Goal: Information Seeking & Learning: Learn about a topic

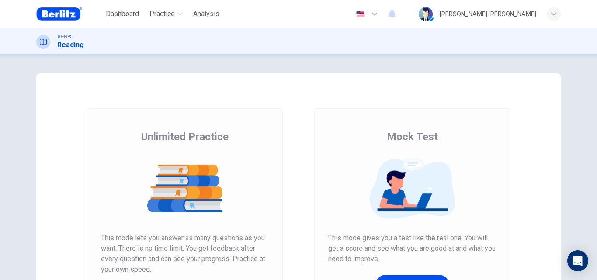
scroll to position [103, 0]
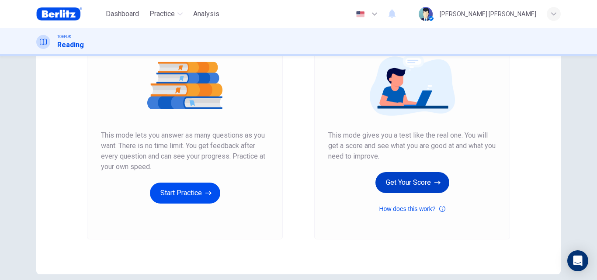
click at [393, 182] on button "Get Your Score" at bounding box center [412, 182] width 74 height 21
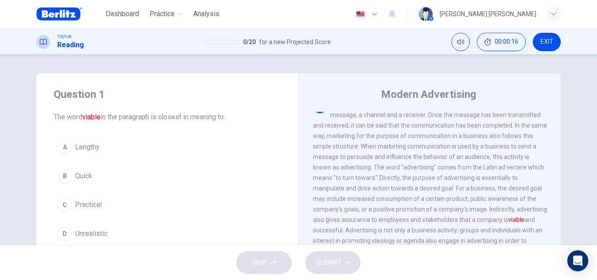
scroll to position [0, 0]
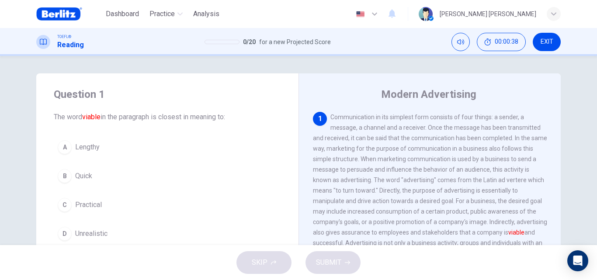
drag, startPoint x: 557, startPoint y: 168, endPoint x: 559, endPoint y: 186, distance: 18.0
click at [559, 186] on div "Question 1 The word viable in the paragraph is closest in meaning to: A Lengthy…" at bounding box center [298, 225] width 552 height 304
click at [550, 198] on div "1 Communication in its simplest form consists of four things: a sender, a messa…" at bounding box center [436, 237] width 246 height 251
click at [551, 199] on div "1 Communication in its simplest form consists of four things: a sender, a messa…" at bounding box center [436, 237] width 246 height 251
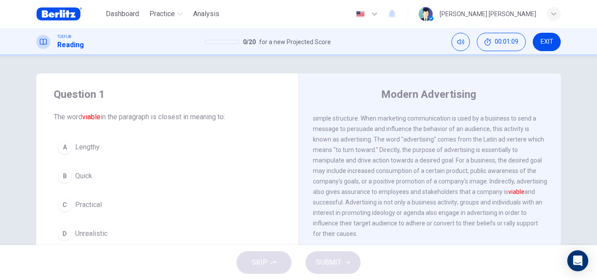
scroll to position [48, 0]
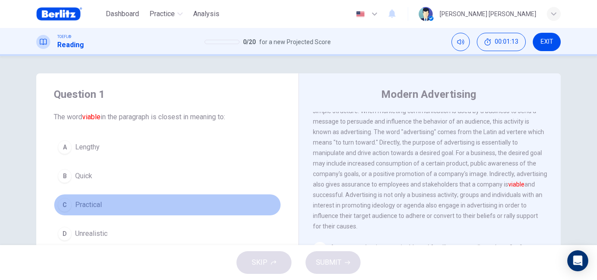
click at [136, 200] on button "C Practical" at bounding box center [167, 205] width 227 height 22
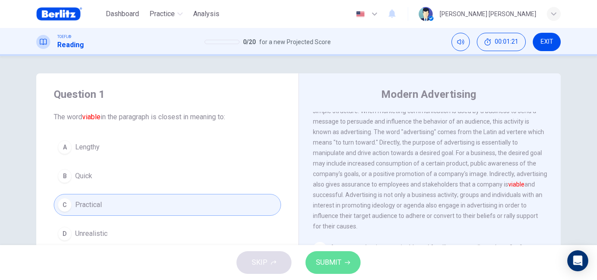
click at [339, 253] on button "SUBMIT" at bounding box center [333, 262] width 55 height 23
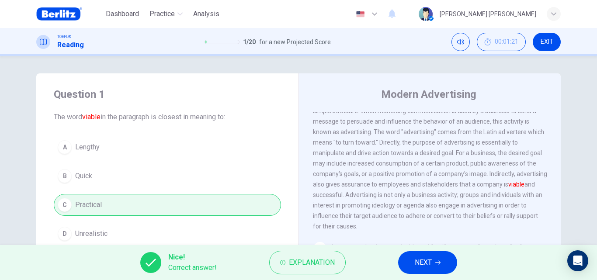
click at [417, 260] on span "NEXT" at bounding box center [423, 263] width 17 height 12
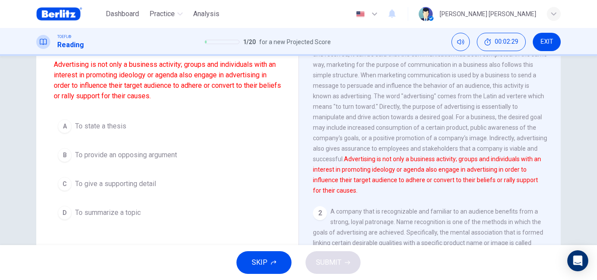
scroll to position [83, 0]
click at [161, 130] on button "A To state a thesis" at bounding box center [167, 127] width 227 height 22
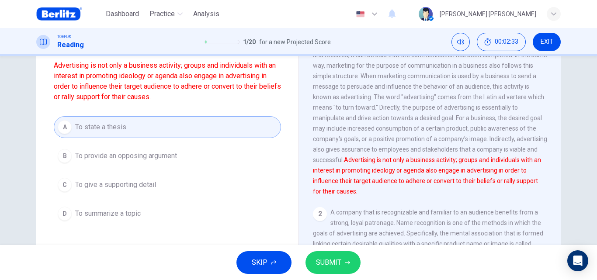
click at [338, 257] on span "SUBMIT" at bounding box center [328, 263] width 25 height 12
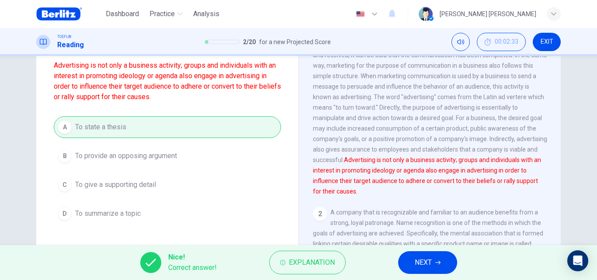
click at [415, 264] on span "NEXT" at bounding box center [423, 263] width 17 height 12
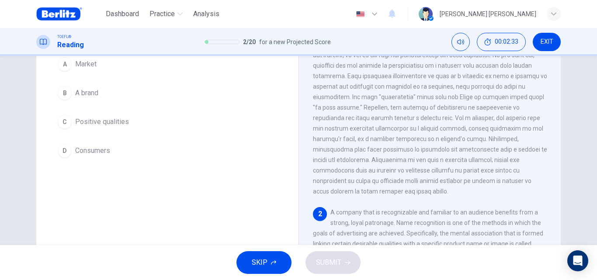
scroll to position [109, 0]
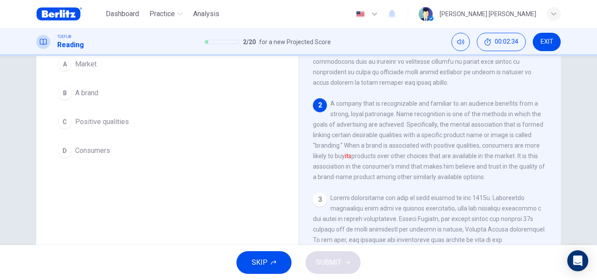
drag, startPoint x: 556, startPoint y: 169, endPoint x: 566, endPoint y: 167, distance: 9.3
click at [566, 167] on div "Question 3 The word its in the paragraph refers to: A Market B A brand C Positi…" at bounding box center [298, 142] width 552 height 304
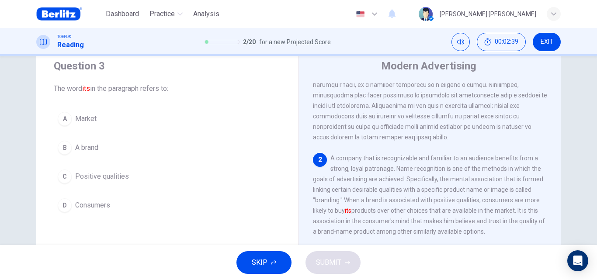
scroll to position [49, 0]
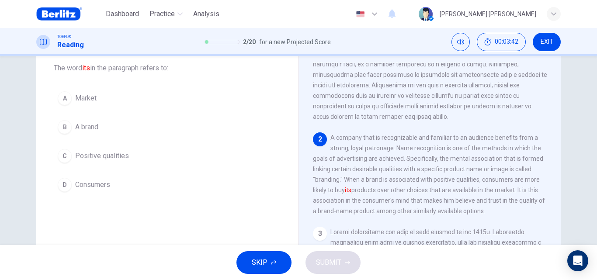
drag, startPoint x: 214, startPoint y: 97, endPoint x: 146, endPoint y: 161, distance: 93.4
click at [146, 161] on div "A Market B A brand C Positive qualities D Consumers" at bounding box center [167, 141] width 227 height 108
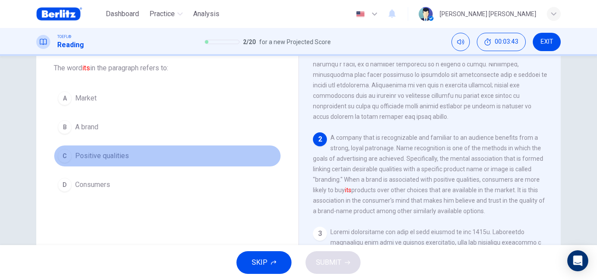
click at [129, 151] on button "C Positive qualities" at bounding box center [167, 156] width 227 height 22
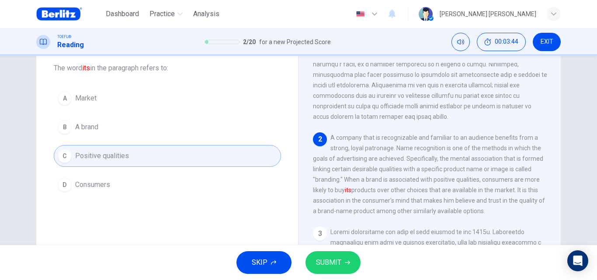
click at [347, 267] on button "SUBMIT" at bounding box center [333, 262] width 55 height 23
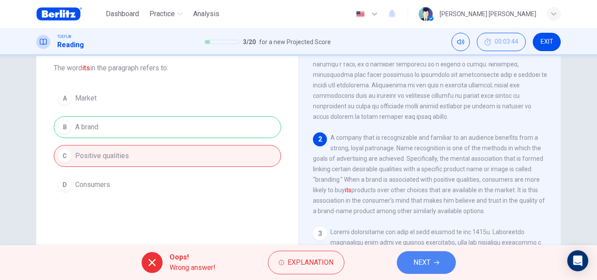
click at [437, 260] on button "NEXT" at bounding box center [426, 262] width 59 height 23
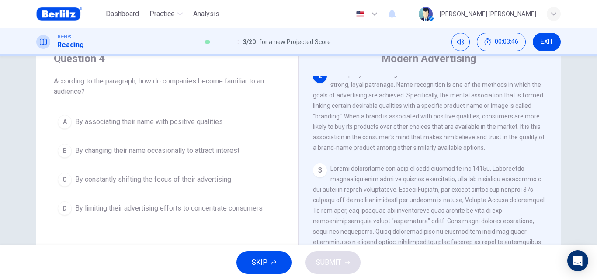
scroll to position [45, 0]
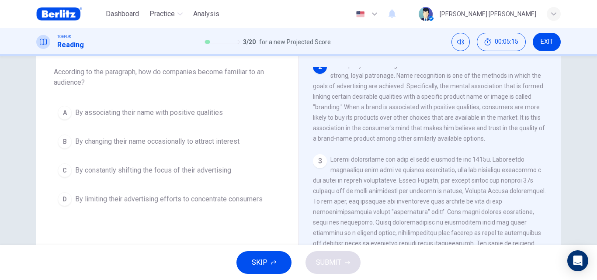
click at [205, 115] on span "By associating their name with positive qualities" at bounding box center [149, 113] width 148 height 10
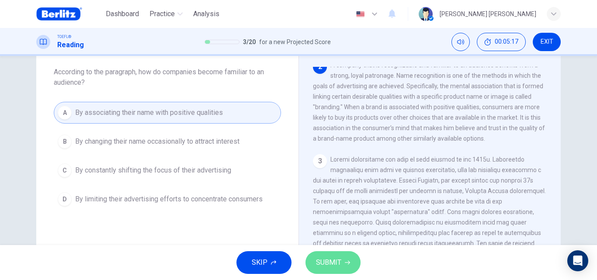
click at [328, 262] on span "SUBMIT" at bounding box center [328, 263] width 25 height 12
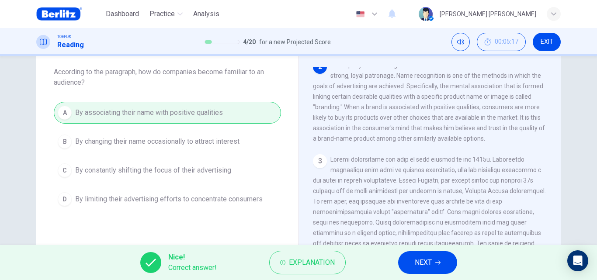
click at [415, 268] on span "NEXT" at bounding box center [423, 263] width 17 height 12
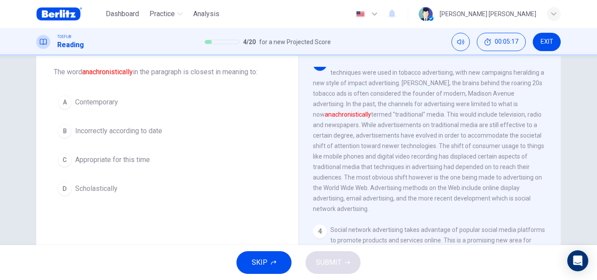
scroll to position [283, 0]
click at [90, 197] on button "D Scholastically" at bounding box center [167, 189] width 227 height 22
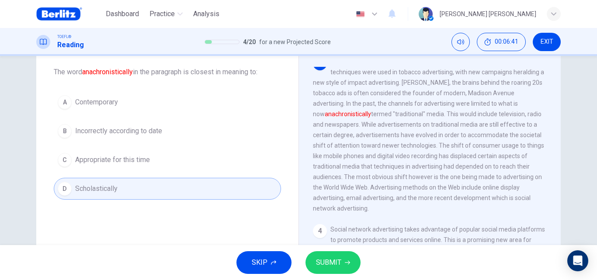
click at [351, 255] on button "SUBMIT" at bounding box center [333, 262] width 55 height 23
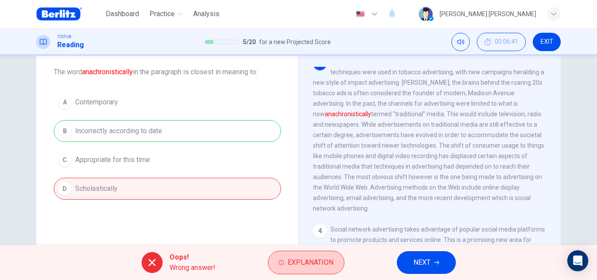
click at [323, 262] on span "Explanation" at bounding box center [311, 263] width 46 height 12
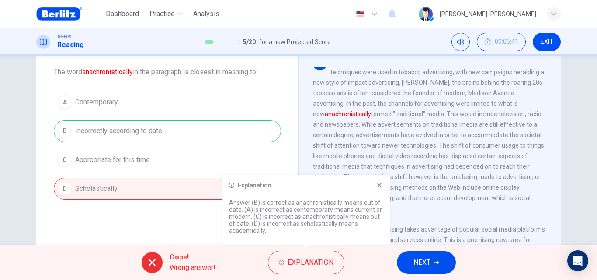
click at [444, 274] on div "Oops! Wrong answer! Explanation NEXT" at bounding box center [298, 262] width 597 height 35
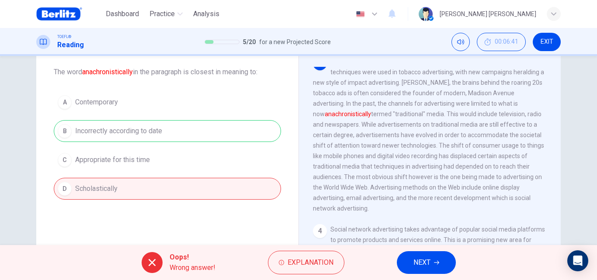
click at [425, 262] on span "NEXT" at bounding box center [421, 263] width 17 height 12
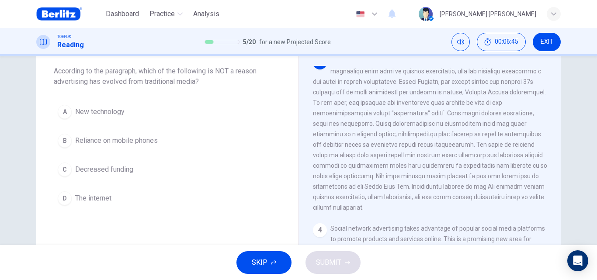
scroll to position [45, 0]
click at [584, 111] on div "Question 6 According to the paragraph, which of the following is NOT a reason a…" at bounding box center [298, 150] width 597 height 189
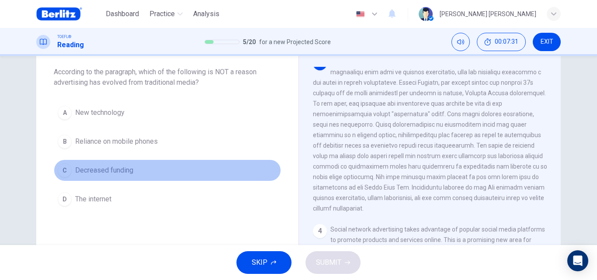
click at [128, 160] on button "C Decreased funding" at bounding box center [167, 171] width 227 height 22
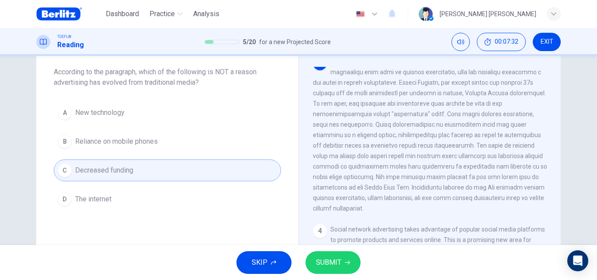
click at [345, 268] on button "SUBMIT" at bounding box center [333, 262] width 55 height 23
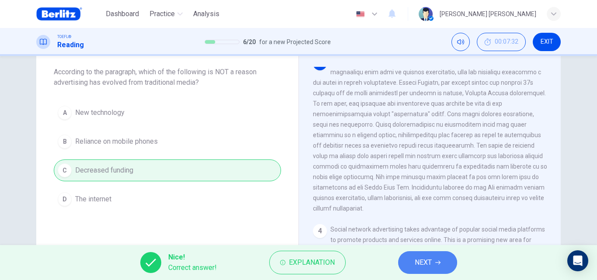
click at [430, 265] on span "NEXT" at bounding box center [423, 263] width 17 height 12
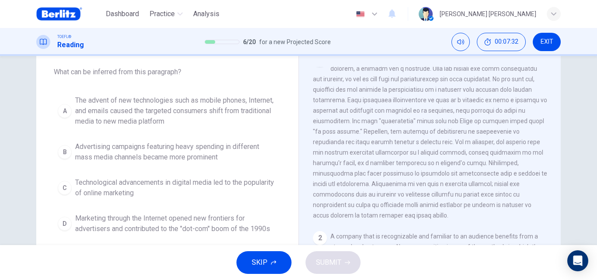
scroll to position [0, 0]
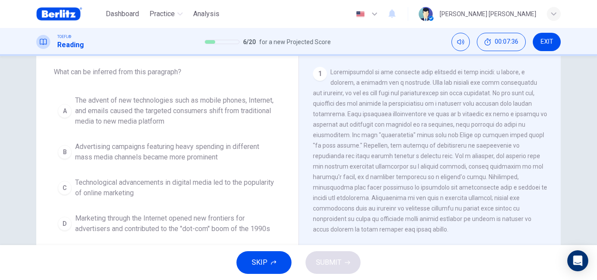
drag, startPoint x: 557, startPoint y: 111, endPoint x: 557, endPoint y: 169, distance: 58.6
click at [557, 169] on div "Modern Advertising 1 2 A company that is recognizable and familiar to an audien…" at bounding box center [430, 180] width 262 height 304
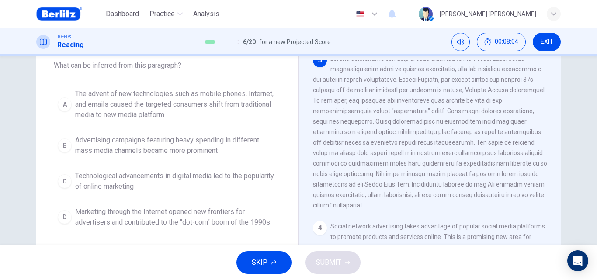
scroll to position [52, 0]
click at [237, 94] on span "The advent of new technologies such as mobile phones, Internet, and emails caus…" at bounding box center [176, 103] width 202 height 31
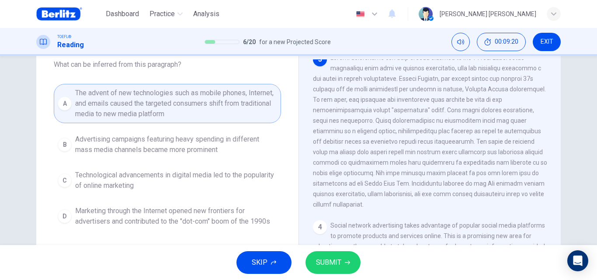
click at [337, 261] on span "SUBMIT" at bounding box center [328, 263] width 25 height 12
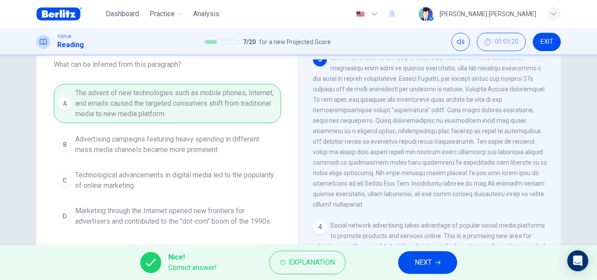
click at [436, 268] on button "NEXT" at bounding box center [427, 262] width 59 height 23
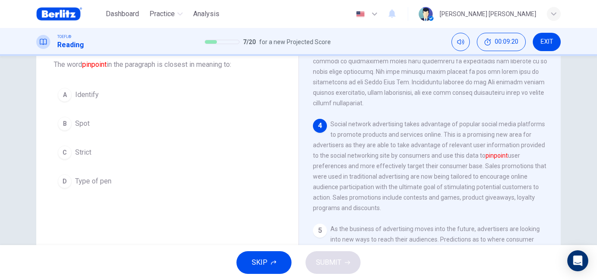
scroll to position [392, 0]
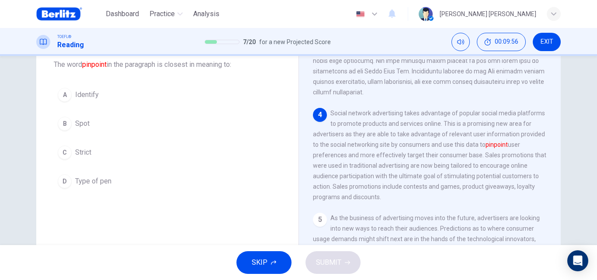
click at [436, 268] on div "SKIP SUBMIT" at bounding box center [298, 262] width 597 height 35
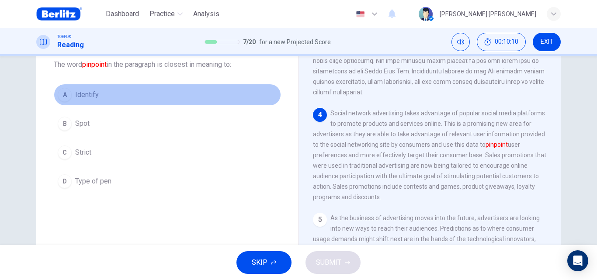
click at [104, 101] on button "A Identify" at bounding box center [167, 95] width 227 height 22
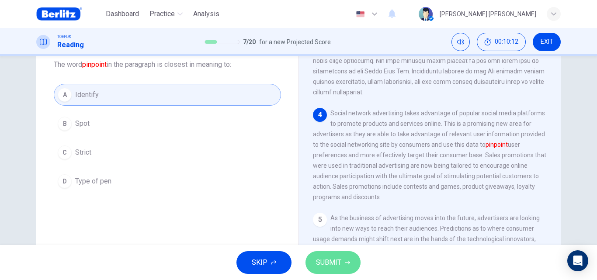
click at [353, 264] on button "SUBMIT" at bounding box center [333, 262] width 55 height 23
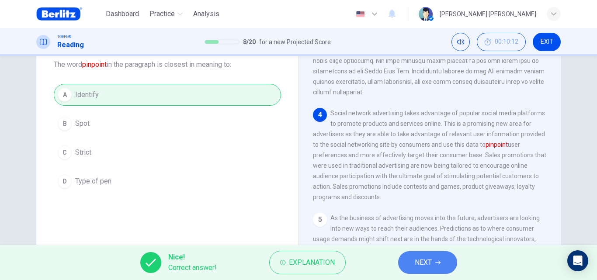
click at [426, 259] on span "NEXT" at bounding box center [423, 263] width 17 height 12
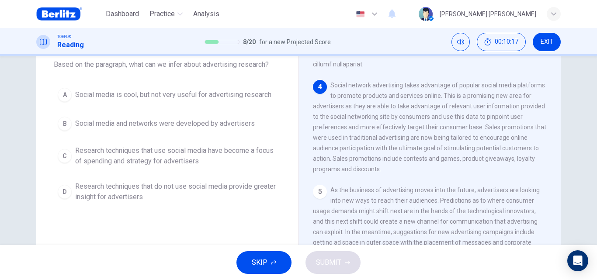
scroll to position [439, 0]
click at [214, 146] on span "Research techniques that use social media have become a focus of spending and s…" at bounding box center [176, 156] width 202 height 21
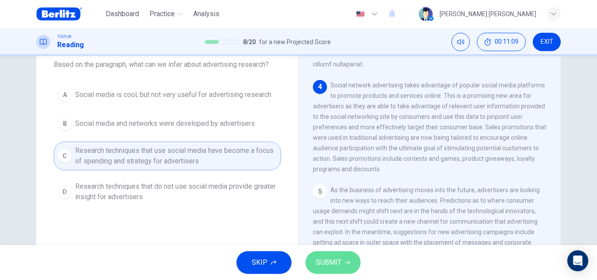
click at [322, 255] on button "SUBMIT" at bounding box center [333, 262] width 55 height 23
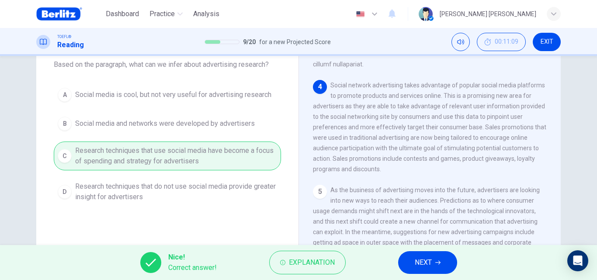
click at [453, 262] on button "NEXT" at bounding box center [427, 262] width 59 height 23
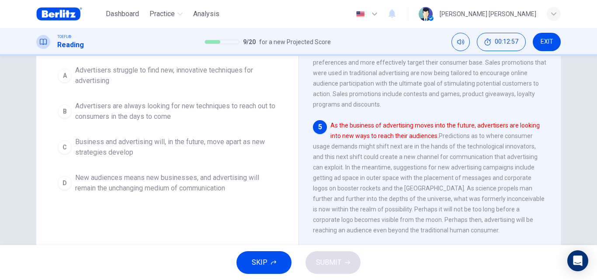
scroll to position [119, 0]
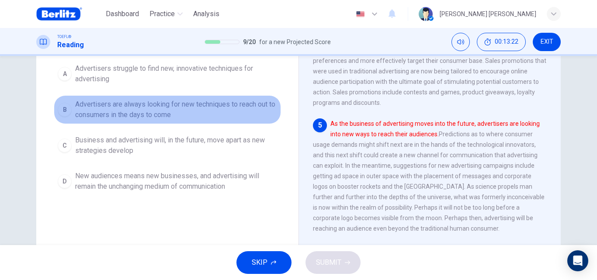
click at [182, 121] on button "B Advertisers are always looking for new techniques to reach out to consumers i…" at bounding box center [167, 109] width 227 height 29
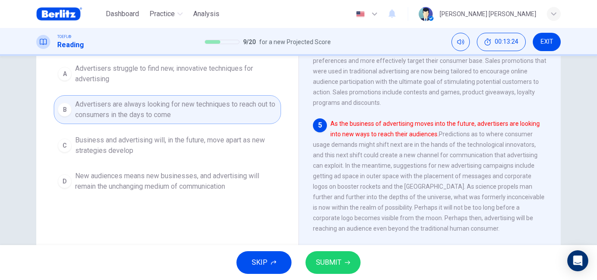
click at [331, 228] on span "As the business of advertising moves into the future, advertisers are looking i…" at bounding box center [429, 176] width 232 height 112
click at [344, 262] on button "SUBMIT" at bounding box center [333, 262] width 55 height 23
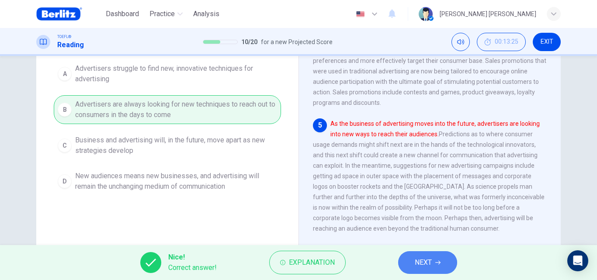
click at [426, 264] on span "NEXT" at bounding box center [423, 263] width 17 height 12
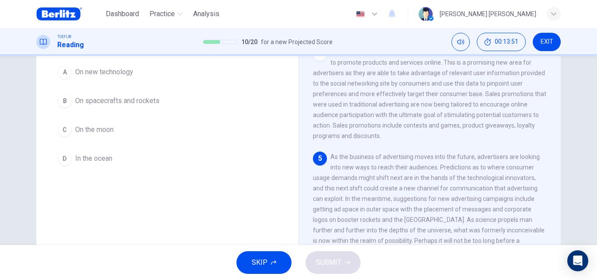
scroll to position [73, 0]
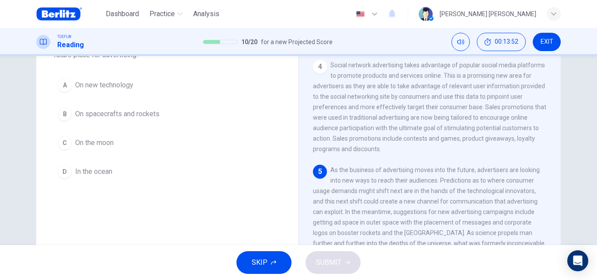
click at [109, 171] on span "In the ocean" at bounding box center [93, 172] width 37 height 10
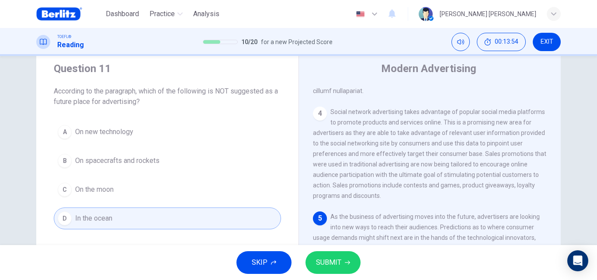
scroll to position [44, 0]
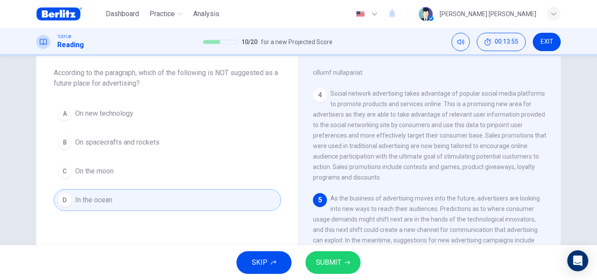
click at [338, 262] on span "SUBMIT" at bounding box center [328, 263] width 25 height 12
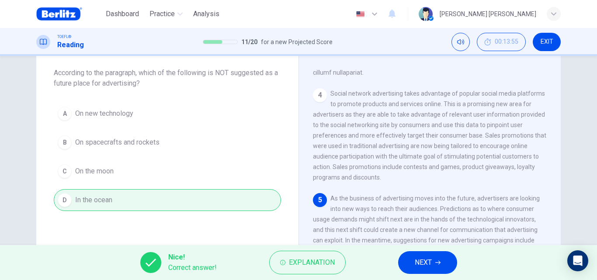
click at [438, 261] on icon "button" at bounding box center [437, 262] width 5 height 5
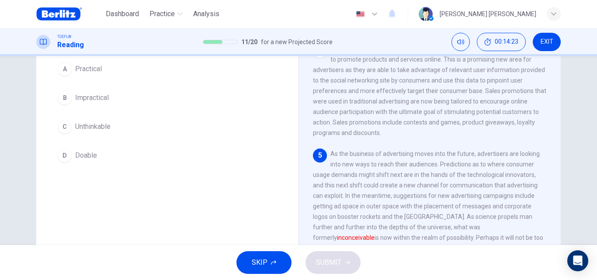
scroll to position [69, 0]
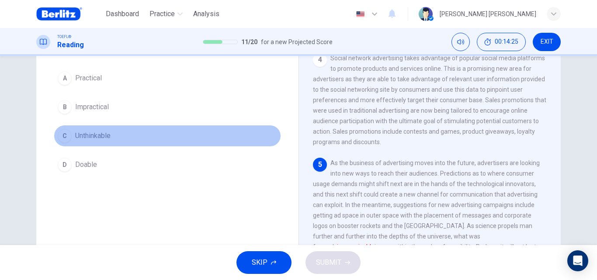
click at [97, 136] on span "Unthinkable" at bounding box center [92, 136] width 35 height 10
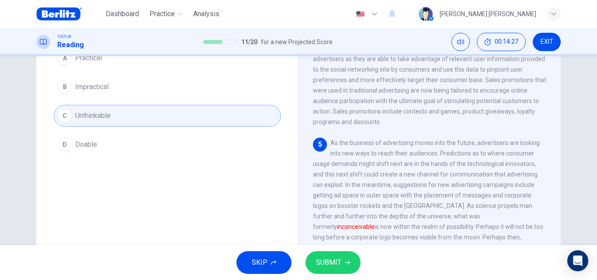
scroll to position [93, 0]
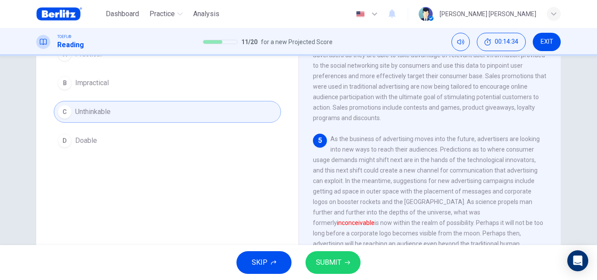
drag, startPoint x: 591, startPoint y: 194, endPoint x: 597, endPoint y: 165, distance: 29.3
click at [597, 165] on div "Question 12 The word inconceivable in the paragraph is closest in meaning to: A…" at bounding box center [298, 150] width 597 height 189
click at [137, 89] on button "B Impractical" at bounding box center [167, 83] width 227 height 22
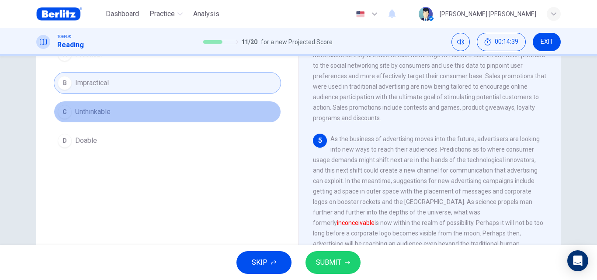
click at [174, 116] on button "C Unthinkable" at bounding box center [167, 112] width 227 height 22
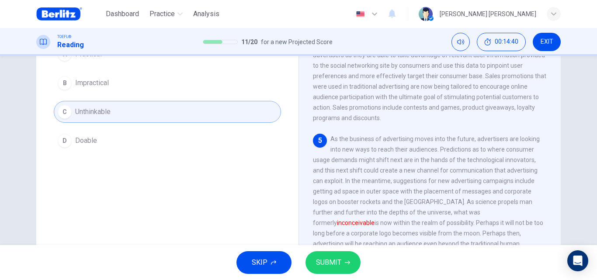
click at [340, 265] on span "SUBMIT" at bounding box center [328, 263] width 25 height 12
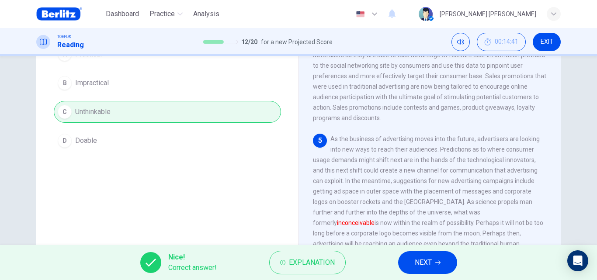
click at [434, 261] on button "NEXT" at bounding box center [427, 262] width 59 height 23
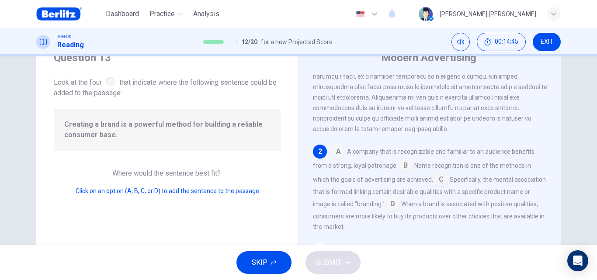
scroll to position [39, 0]
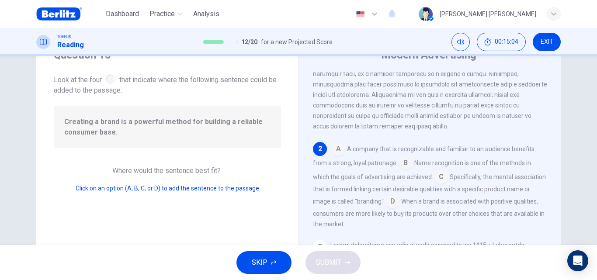
click at [399, 171] on input at bounding box center [406, 164] width 14 height 14
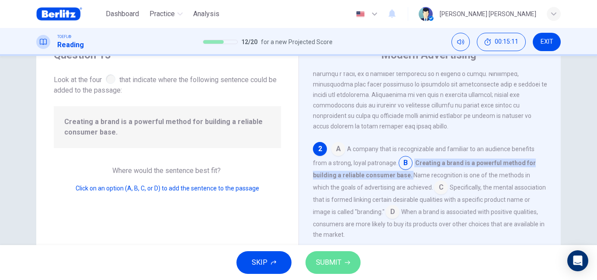
click at [334, 264] on span "SUBMIT" at bounding box center [328, 263] width 25 height 12
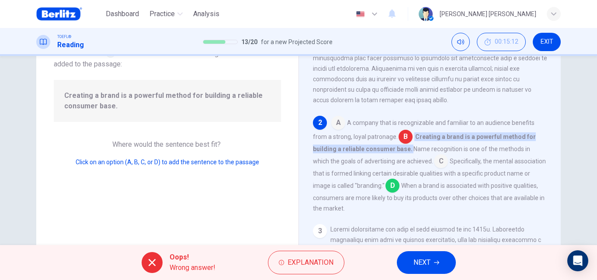
scroll to position [77, 0]
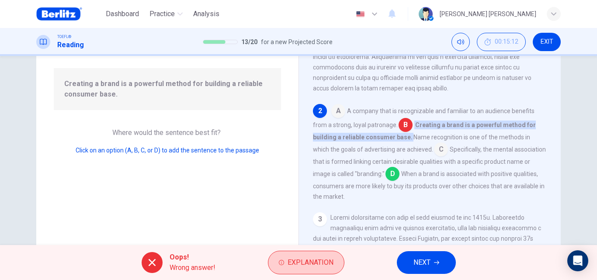
click at [315, 257] on span "Explanation" at bounding box center [311, 263] width 46 height 12
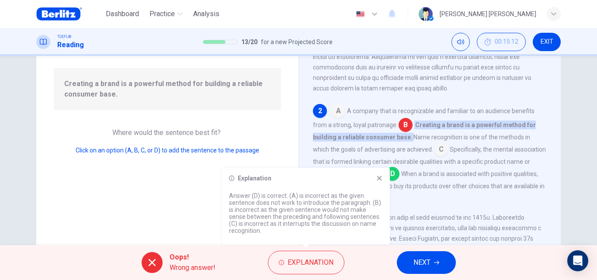
click at [379, 171] on div "Explanation Answer (D) is correct. (A) is incorrect as the given sentence does …" at bounding box center [306, 206] width 168 height 77
click at [382, 178] on icon at bounding box center [379, 178] width 7 height 7
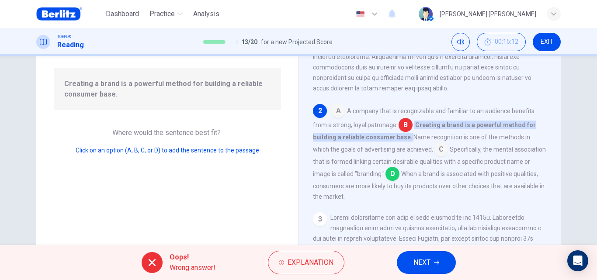
click at [432, 270] on button "NEXT" at bounding box center [426, 262] width 59 height 23
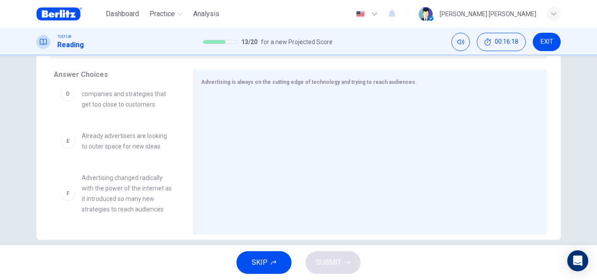
scroll to position [184, 0]
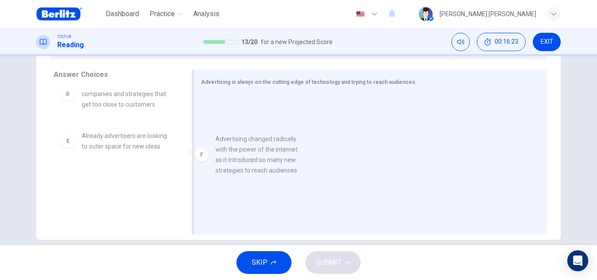
drag, startPoint x: 132, startPoint y: 196, endPoint x: 377, endPoint y: 93, distance: 265.6
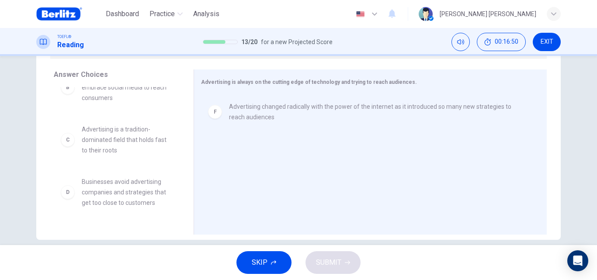
scroll to position [0, 0]
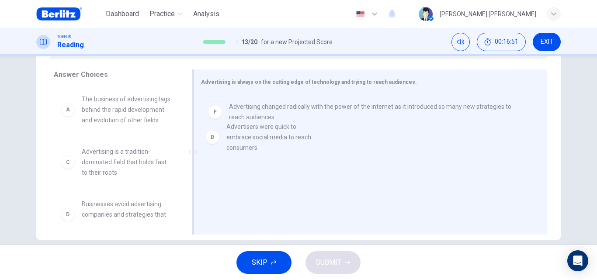
drag, startPoint x: 157, startPoint y: 178, endPoint x: 299, endPoint y: 144, distance: 146.5
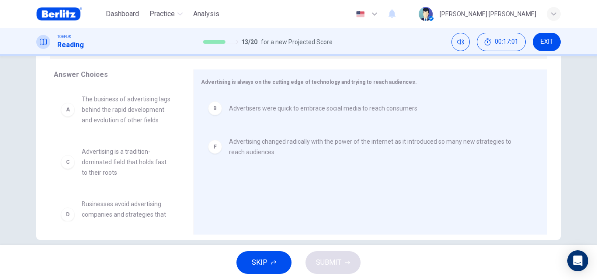
drag, startPoint x: 185, startPoint y: 139, endPoint x: 179, endPoint y: 173, distance: 35.0
click at [179, 173] on div "Answer Choices A The business of advertising lags behind the rapid development …" at bounding box center [114, 154] width 157 height 170
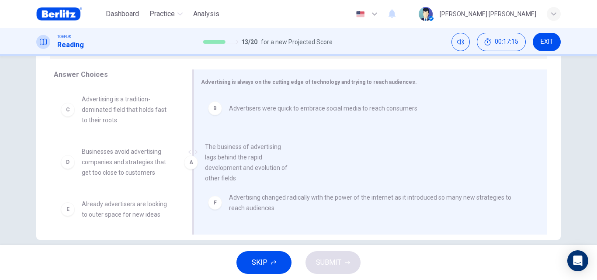
drag, startPoint x: 131, startPoint y: 113, endPoint x: 274, endPoint y: 170, distance: 154.0
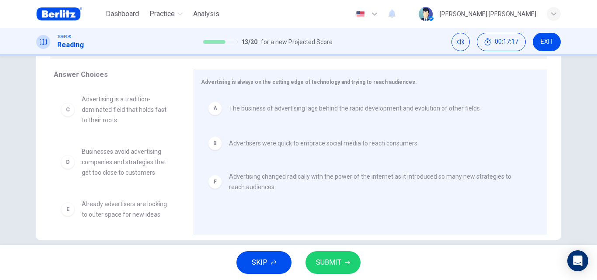
click at [330, 257] on span "SUBMIT" at bounding box center [328, 263] width 25 height 12
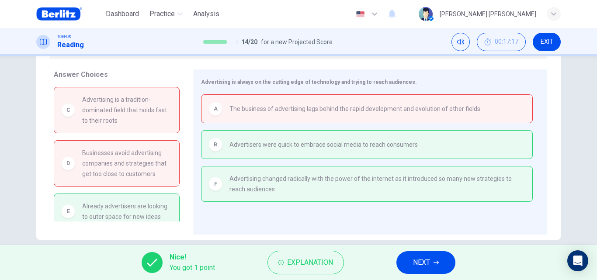
scroll to position [8, 0]
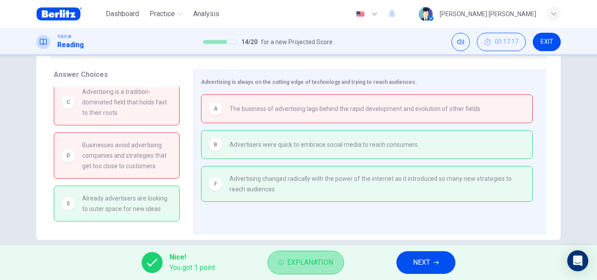
click at [313, 260] on span "Explanation" at bounding box center [310, 263] width 46 height 12
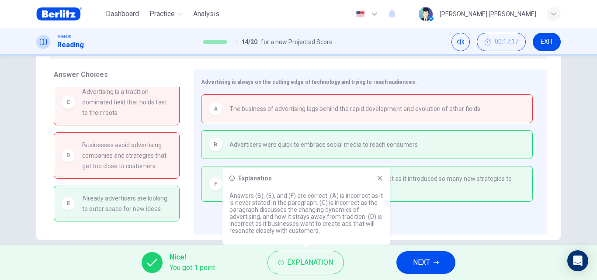
click at [381, 174] on div "Explanation Answers (B), (E), and (F) are correct. (A) is incorrect as it is ne…" at bounding box center [306, 206] width 168 height 77
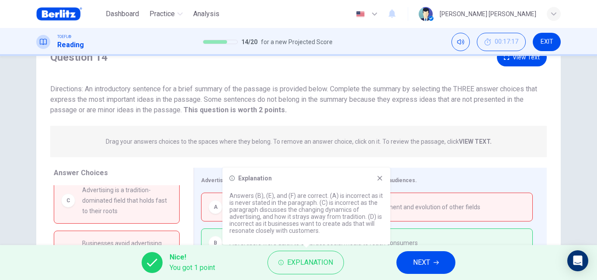
click at [384, 180] on div "Explanation Answers (B), (E), and (F) are correct. (A) is incorrect as it is ne…" at bounding box center [306, 206] width 168 height 77
click at [377, 179] on icon at bounding box center [379, 178] width 7 height 7
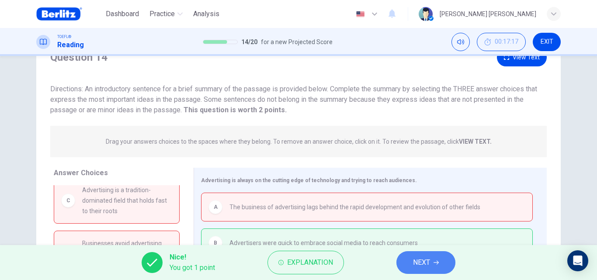
click at [426, 261] on span "NEXT" at bounding box center [421, 263] width 17 height 12
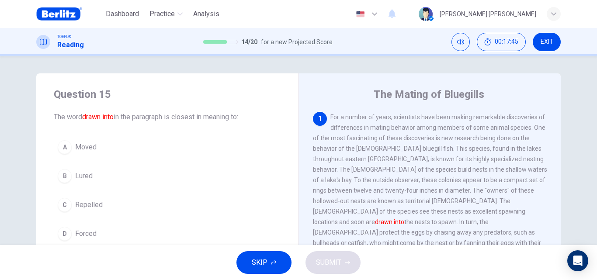
scroll to position [20, 0]
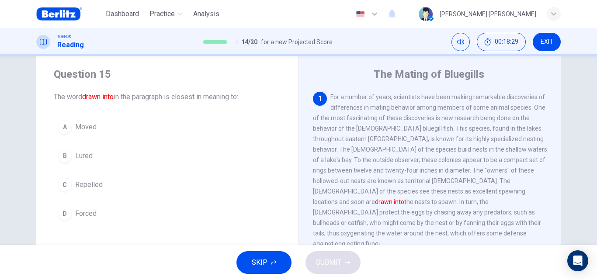
click at [146, 127] on button "A Moved" at bounding box center [167, 127] width 227 height 22
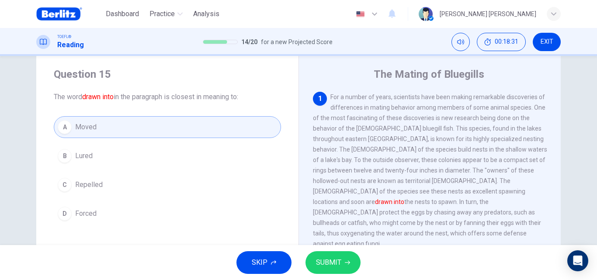
click at [332, 256] on button "SUBMIT" at bounding box center [333, 262] width 55 height 23
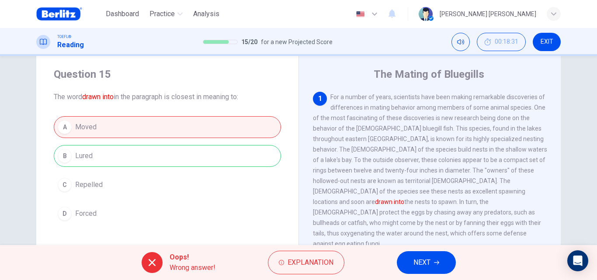
click at [332, 256] on button "Explanation" at bounding box center [306, 263] width 76 height 24
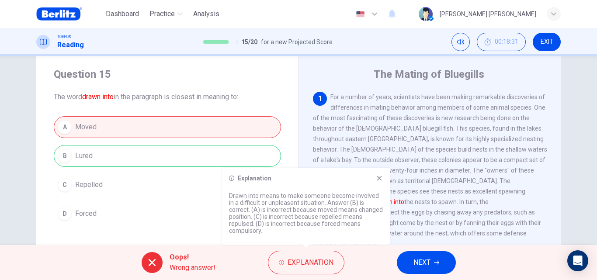
click at [380, 181] on icon at bounding box center [379, 178] width 7 height 7
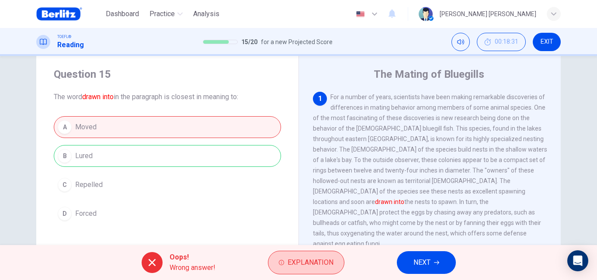
click at [327, 257] on span "Explanation" at bounding box center [311, 263] width 46 height 12
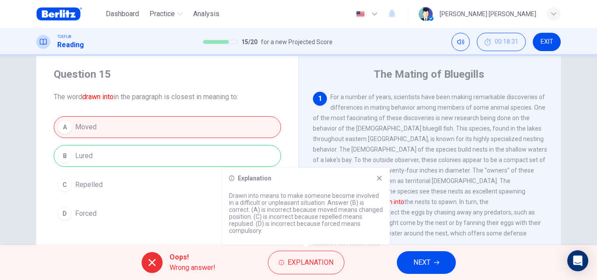
click at [378, 181] on icon at bounding box center [379, 178] width 7 height 7
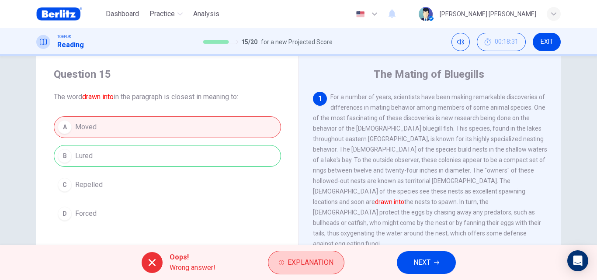
click at [335, 257] on button "Explanation" at bounding box center [306, 263] width 76 height 24
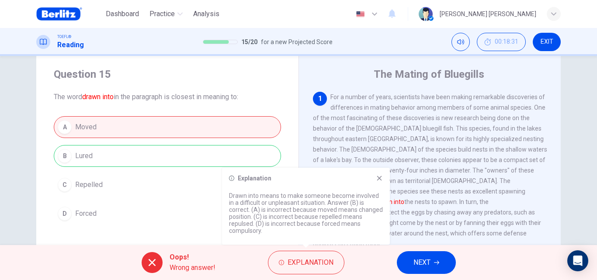
click at [376, 178] on icon at bounding box center [379, 178] width 7 height 7
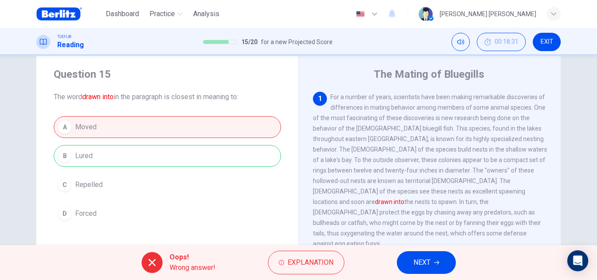
click at [428, 265] on span "NEXT" at bounding box center [421, 263] width 17 height 12
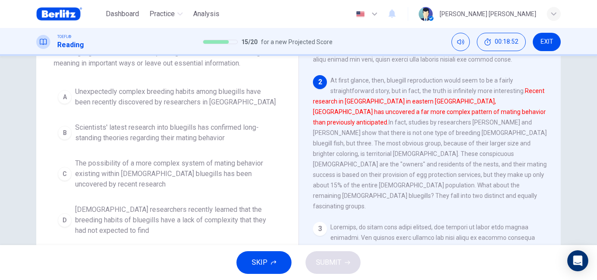
scroll to position [76, 0]
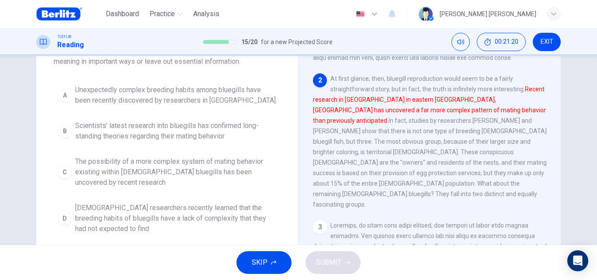
click at [156, 128] on span "Scientists' latest research into bluegills has confirmed long-standing theories…" at bounding box center [176, 131] width 202 height 21
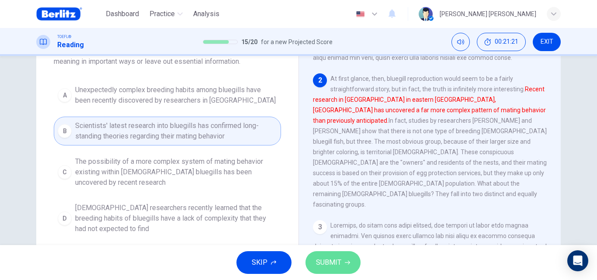
click at [343, 265] on button "SUBMIT" at bounding box center [333, 262] width 55 height 23
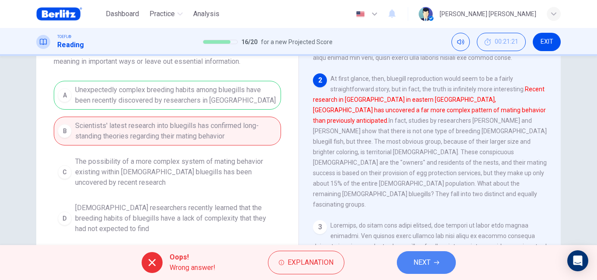
click at [432, 255] on button "NEXT" at bounding box center [426, 262] width 59 height 23
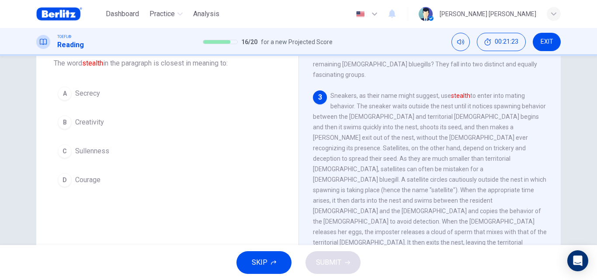
scroll to position [52, 0]
click at [110, 159] on button "C Sullenness" at bounding box center [167, 153] width 227 height 22
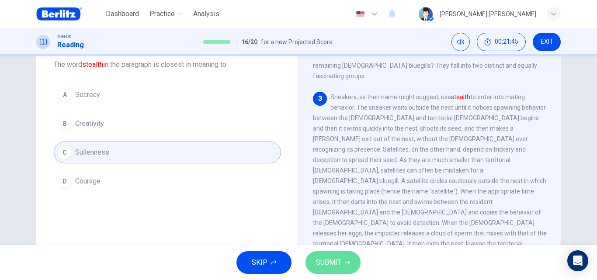
click at [334, 265] on span "SUBMIT" at bounding box center [328, 263] width 25 height 12
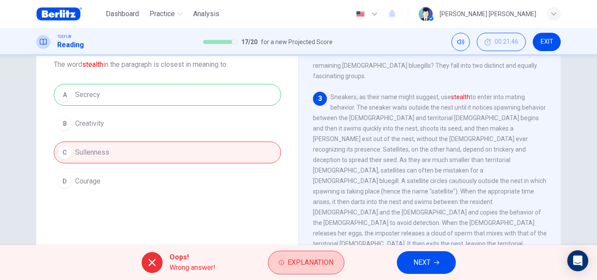
click at [334, 264] on button "Explanation" at bounding box center [306, 263] width 76 height 24
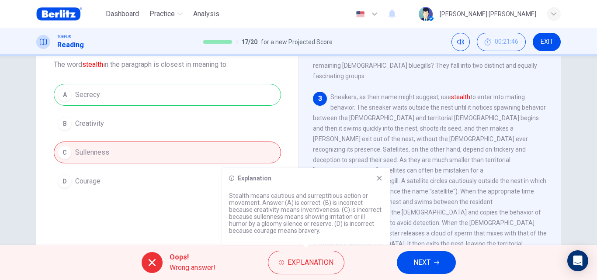
click at [380, 182] on div "Explanation Stealth means cautious and surreptitious action or movement. Answer…" at bounding box center [306, 206] width 168 height 77
click at [375, 179] on div "Explanation" at bounding box center [306, 178] width 154 height 7
click at [380, 178] on icon at bounding box center [379, 178] width 5 height 5
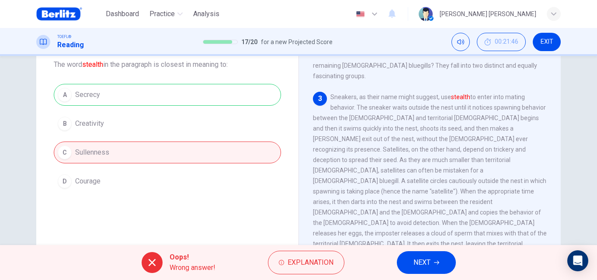
click at [434, 257] on button "NEXT" at bounding box center [426, 262] width 59 height 23
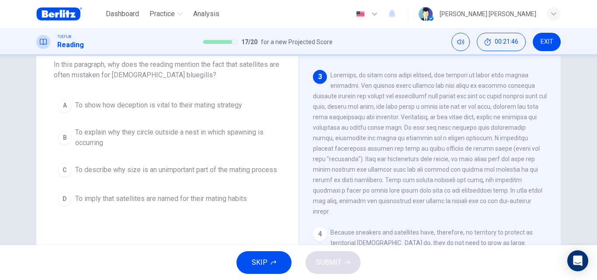
scroll to position [33, 0]
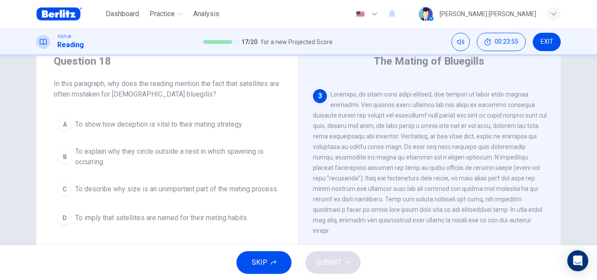
click at [225, 149] on span "To explain why they circle outside a nest in which spawning is occurring" at bounding box center [176, 156] width 202 height 21
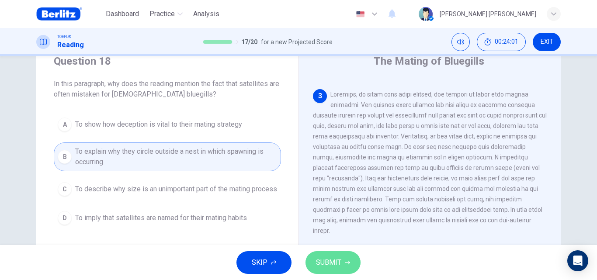
click at [339, 266] on span "SUBMIT" at bounding box center [328, 263] width 25 height 12
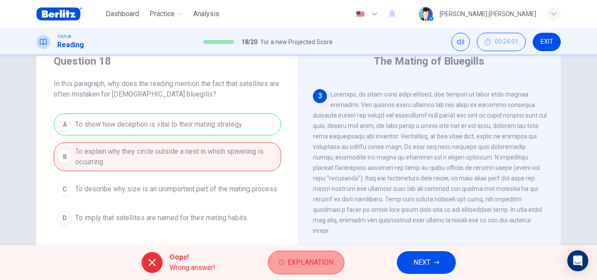
click at [320, 261] on span "Explanation" at bounding box center [311, 263] width 46 height 12
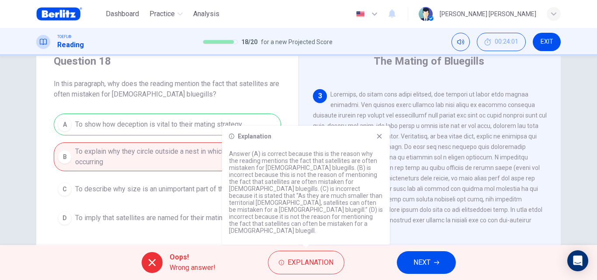
click at [377, 140] on icon at bounding box center [379, 136] width 7 height 7
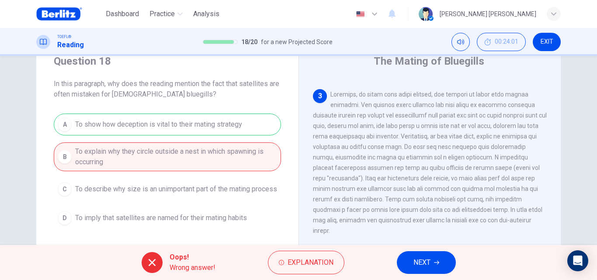
click at [417, 143] on div "3" at bounding box center [430, 162] width 234 height 147
drag, startPoint x: 347, startPoint y: 139, endPoint x: 369, endPoint y: 140, distance: 22.4
click at [369, 140] on span at bounding box center [430, 162] width 234 height 143
click at [441, 259] on button "NEXT" at bounding box center [426, 262] width 59 height 23
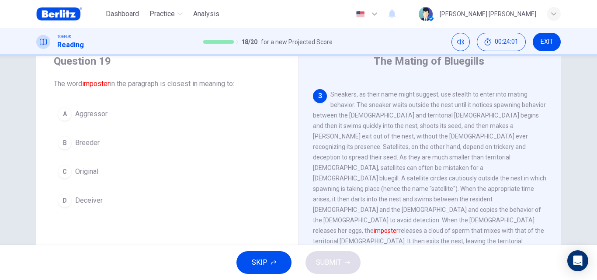
click at [441, 259] on div "SKIP SUBMIT" at bounding box center [298, 262] width 597 height 35
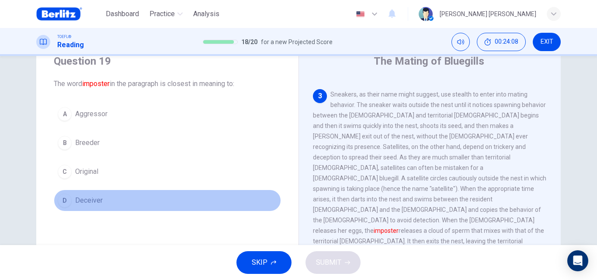
click at [121, 201] on button "D Deceiver" at bounding box center [167, 201] width 227 height 22
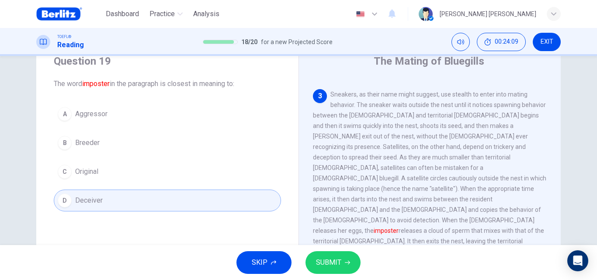
click at [324, 261] on span "SUBMIT" at bounding box center [328, 263] width 25 height 12
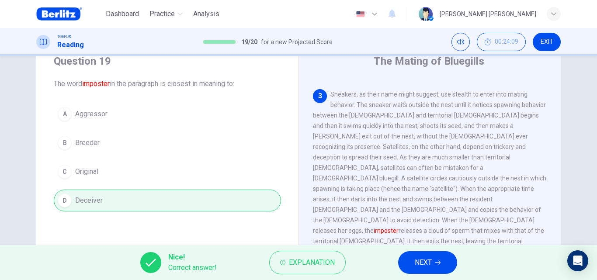
click at [431, 267] on span "NEXT" at bounding box center [423, 263] width 17 height 12
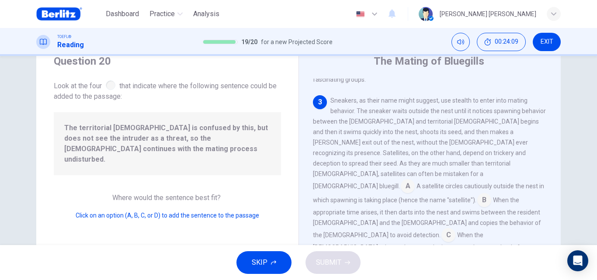
scroll to position [280, 0]
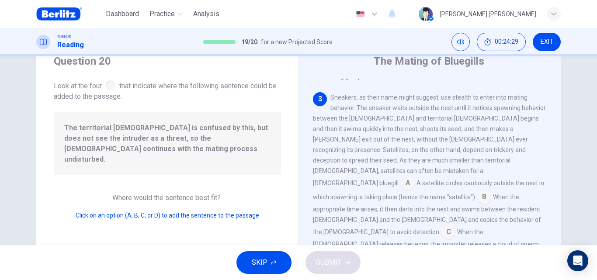
click at [495, 250] on input at bounding box center [488, 257] width 14 height 14
click at [318, 257] on span "SUBMIT" at bounding box center [328, 263] width 25 height 12
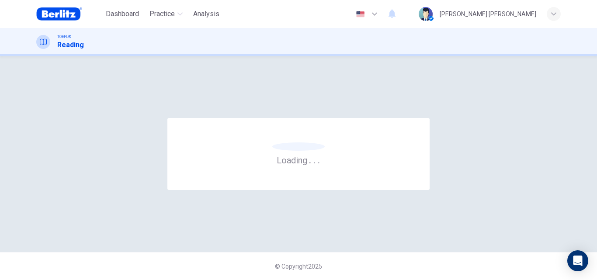
scroll to position [0, 0]
